Goal: Task Accomplishment & Management: Complete application form

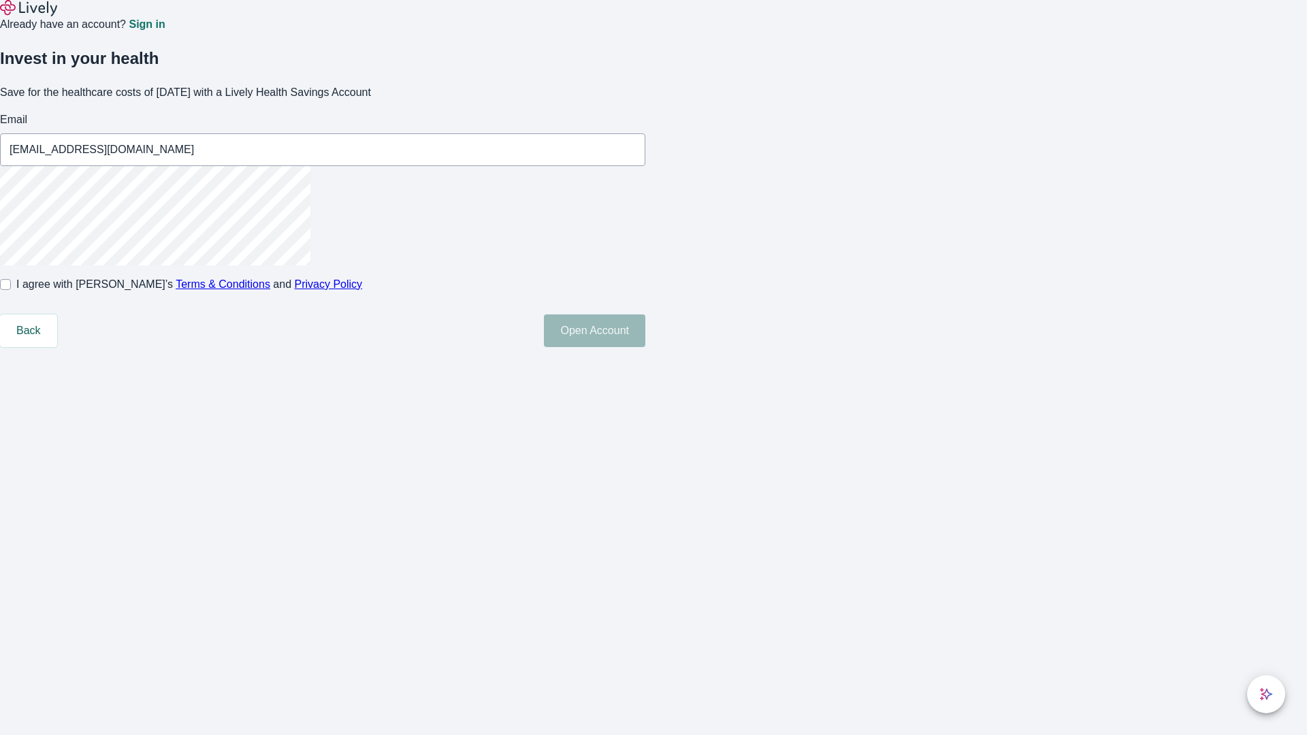
click at [11, 290] on input "I agree with Lively’s Terms & Conditions and Privacy Policy" at bounding box center [5, 284] width 11 height 11
checkbox input "true"
click at [645, 347] on button "Open Account" at bounding box center [594, 330] width 101 height 33
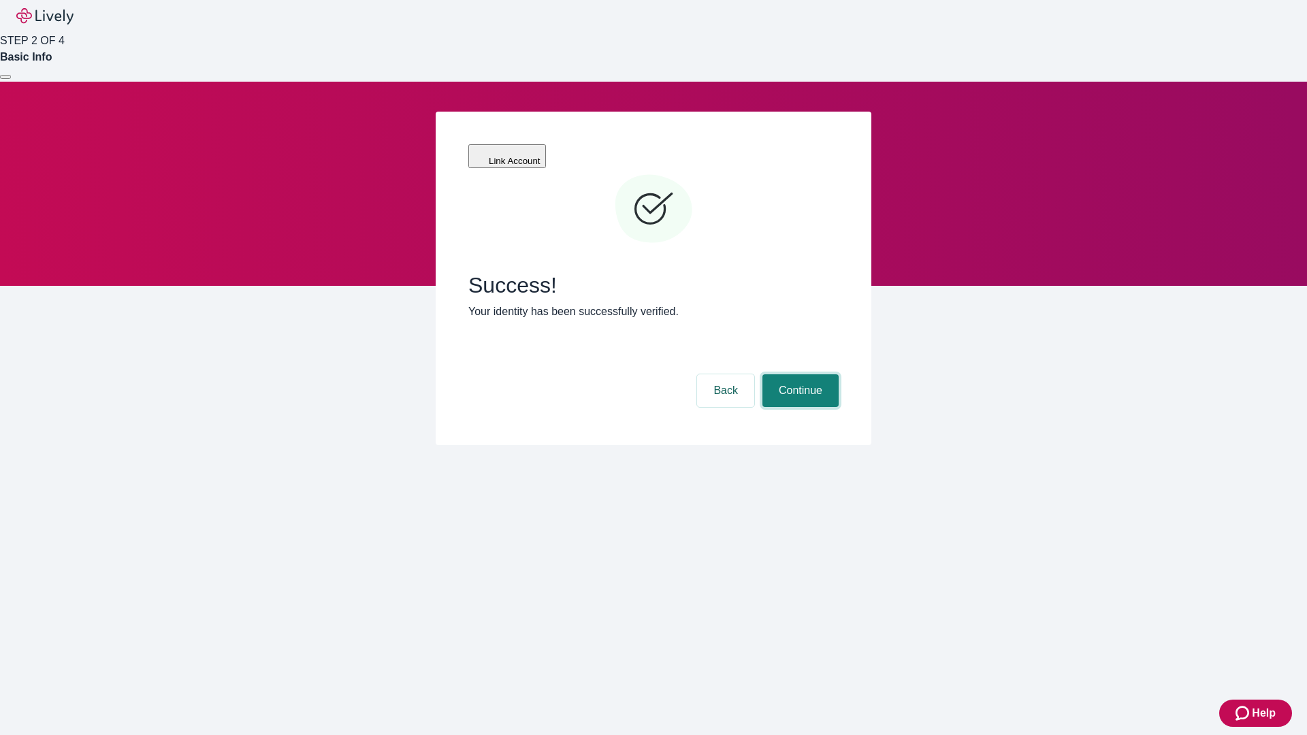
click at [798, 374] on button "Continue" at bounding box center [800, 390] width 76 height 33
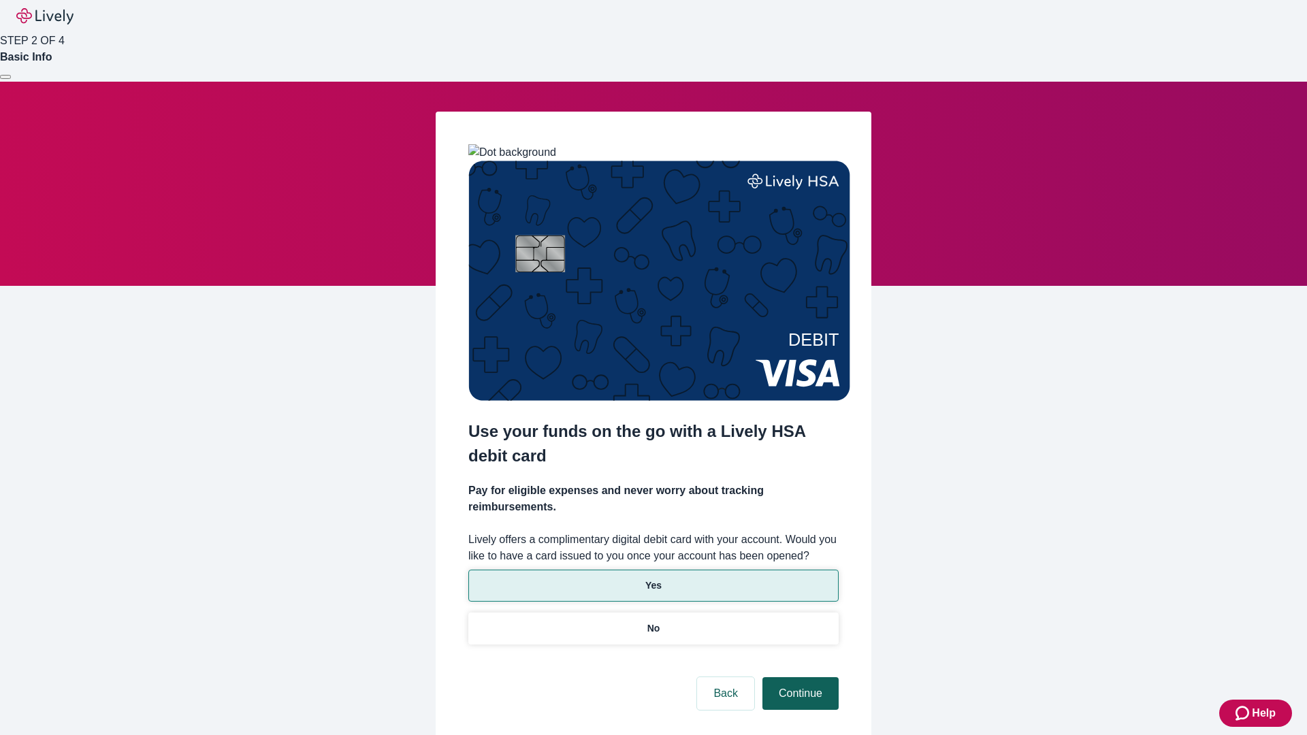
click at [653, 578] on p "Yes" at bounding box center [653, 585] width 16 height 14
click at [798, 677] on button "Continue" at bounding box center [800, 693] width 76 height 33
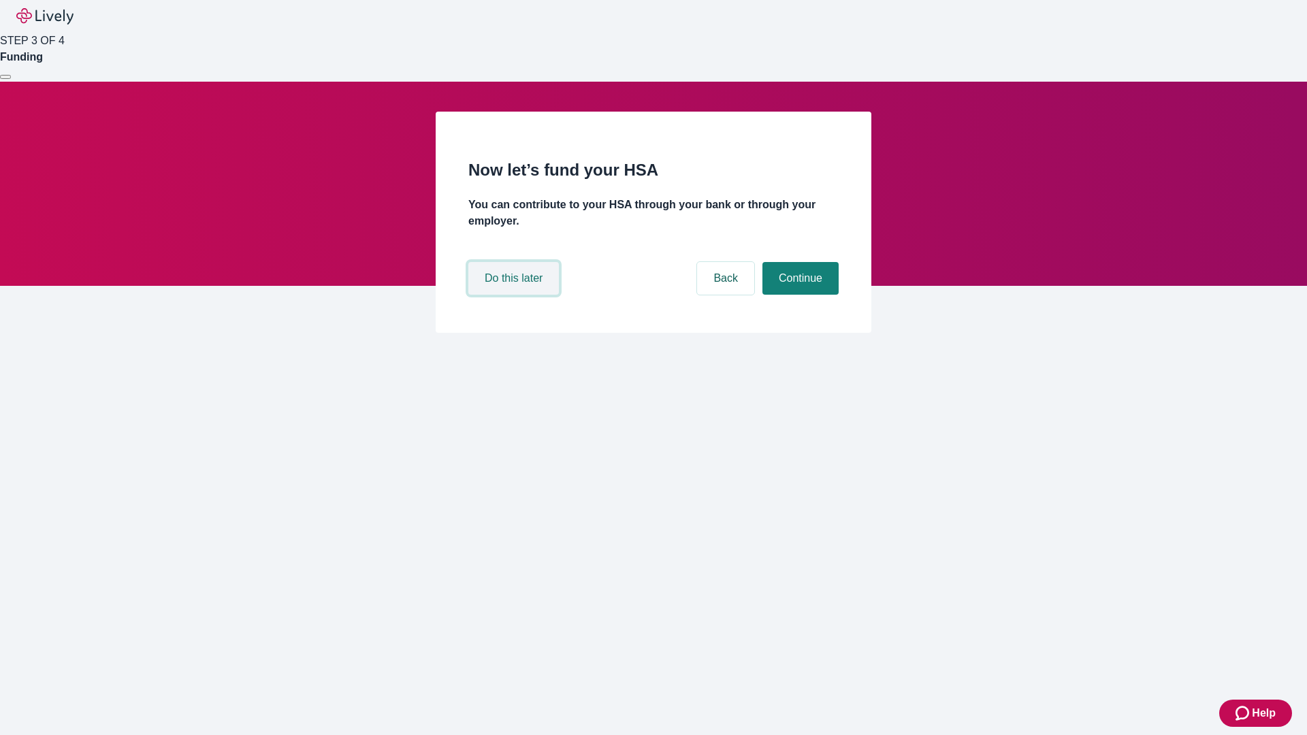
click at [515, 295] on button "Do this later" at bounding box center [513, 278] width 91 height 33
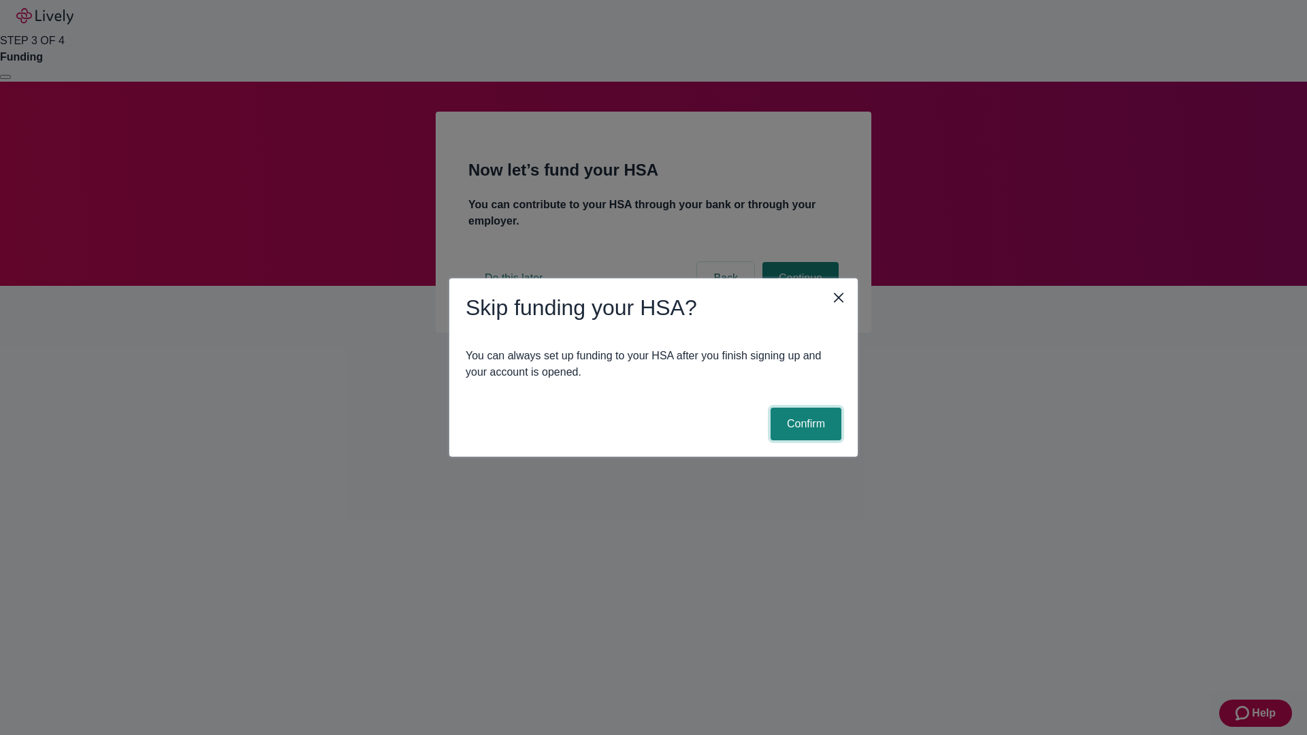
click at [804, 424] on button "Confirm" at bounding box center [805, 424] width 71 height 33
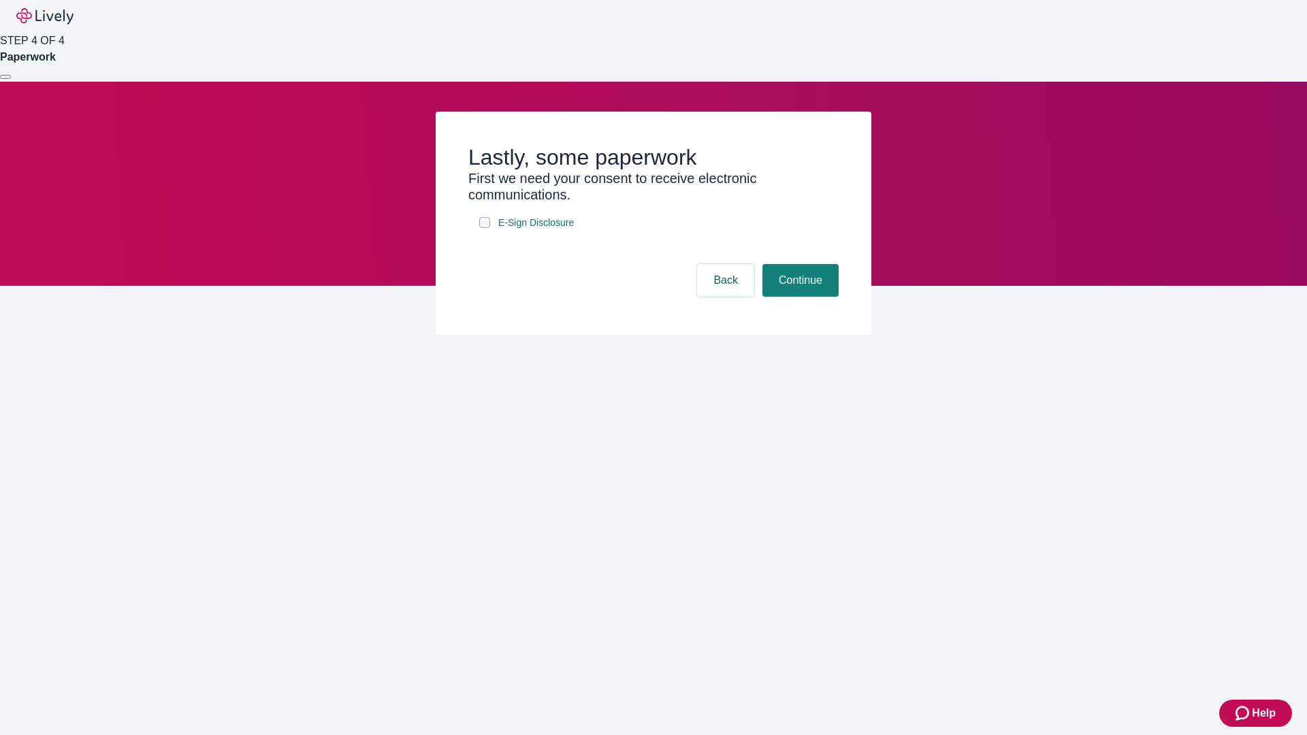
click at [485, 228] on input "E-Sign Disclosure" at bounding box center [484, 222] width 11 height 11
checkbox input "true"
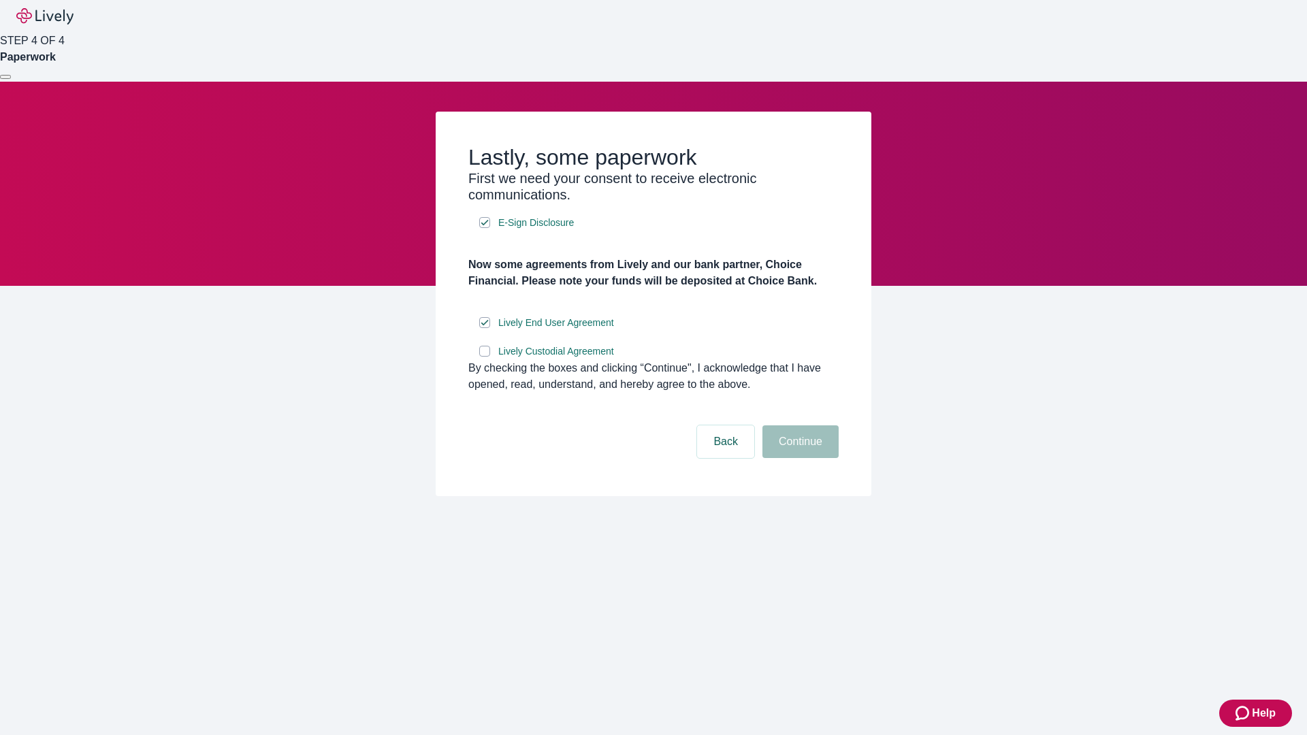
click at [485, 357] on input "Lively Custodial Agreement" at bounding box center [484, 351] width 11 height 11
checkbox input "true"
click at [798, 458] on button "Continue" at bounding box center [800, 441] width 76 height 33
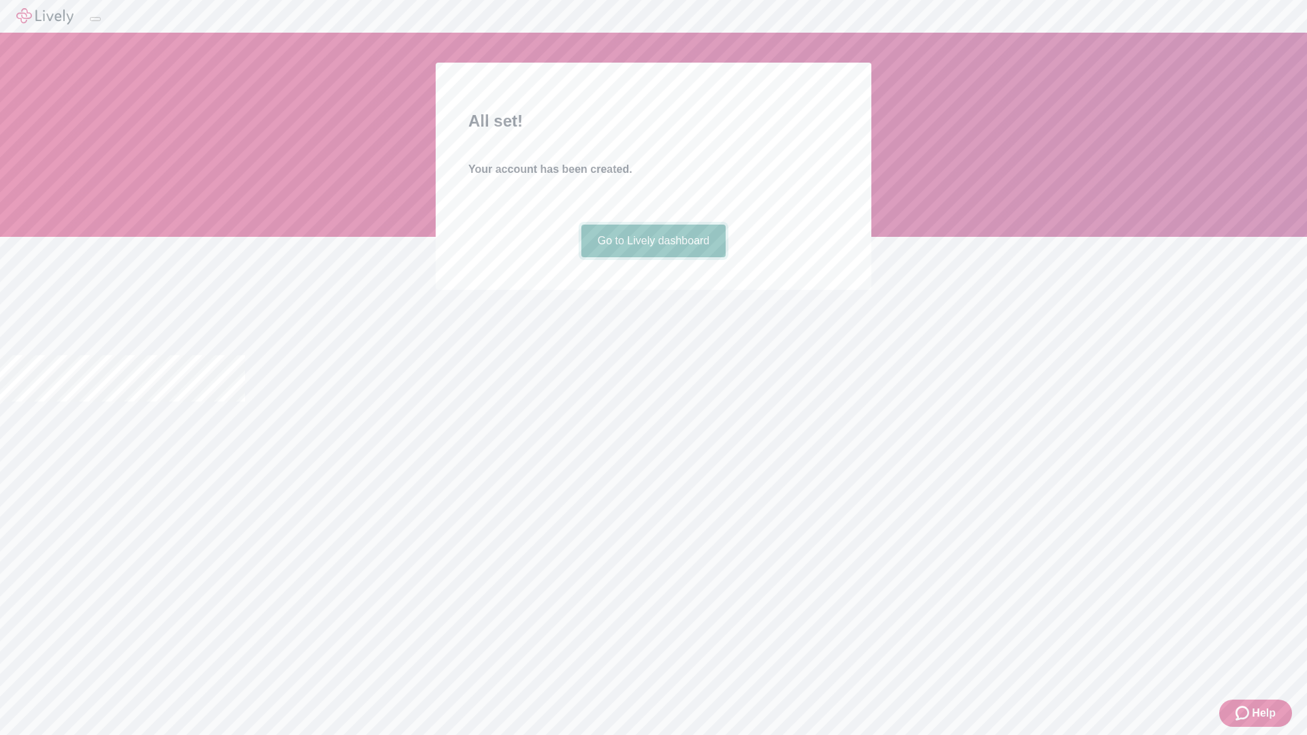
click at [653, 257] on link "Go to Lively dashboard" at bounding box center [653, 241] width 145 height 33
